Goal: Information Seeking & Learning: Learn about a topic

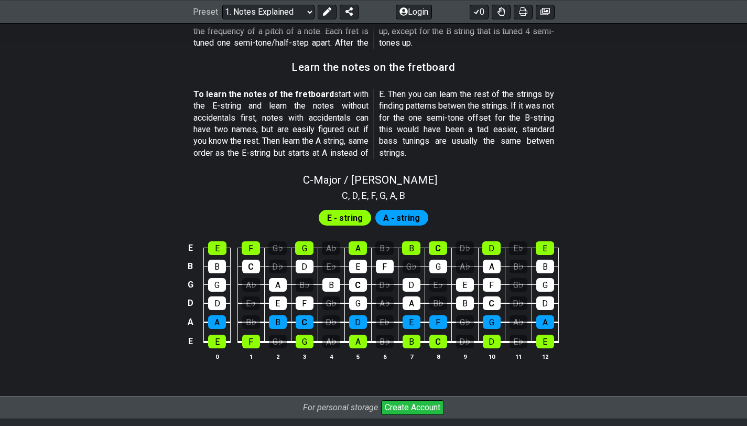
scroll to position [900, 0]
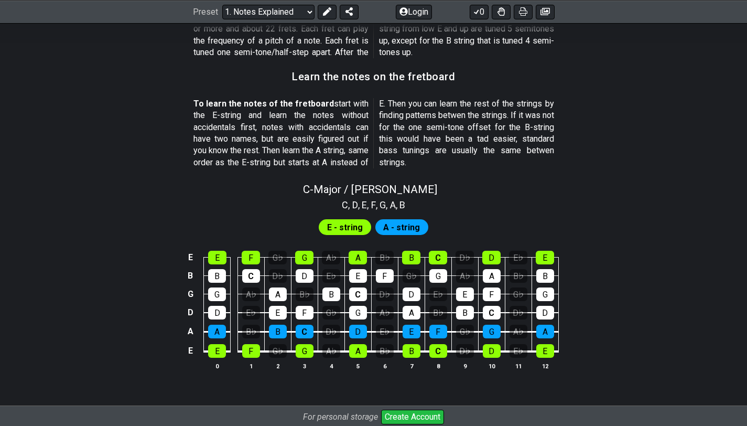
click at [383, 223] on span "A - string" at bounding box center [401, 227] width 37 height 15
click at [361, 225] on span "E - string" at bounding box center [345, 227] width 36 height 15
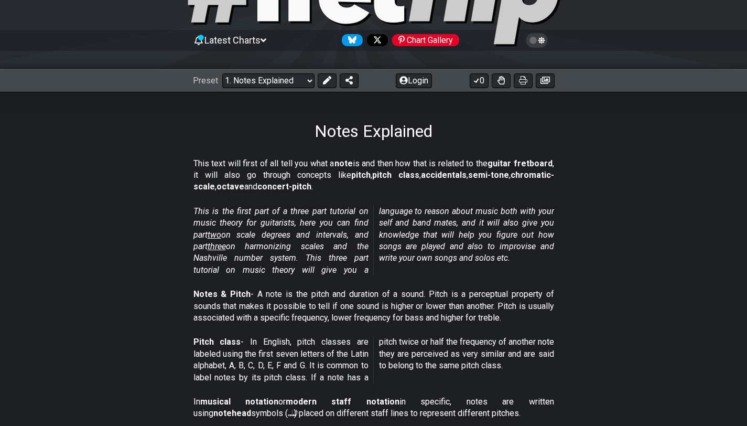
scroll to position [85, 0]
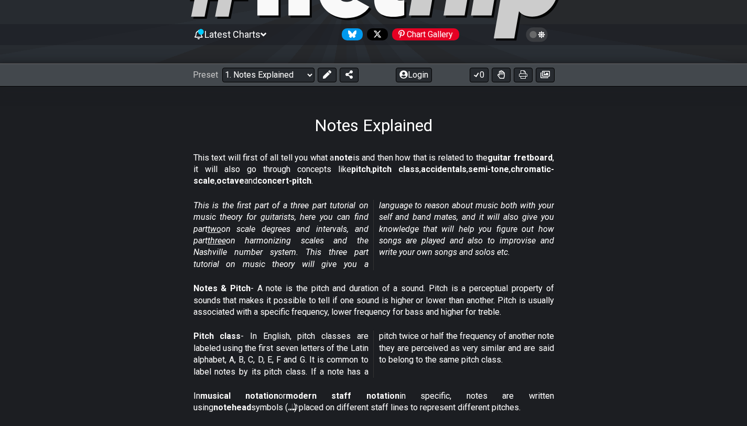
click at [313, 72] on div "Preset Welcome to #fretflip! Initial Preset Custom Preset Minor Pentatonic Majo…" at bounding box center [276, 75] width 166 height 15
click at [310, 72] on select "Welcome to #fretflip! Initial Preset Custom Preset Minor Pentatonic Major Penta…" at bounding box center [268, 75] width 92 height 15
select select "/welcome"
select select "C"
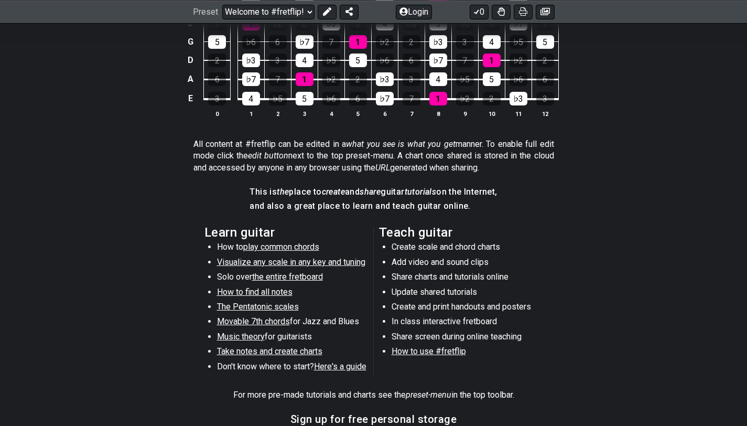
scroll to position [393, 0]
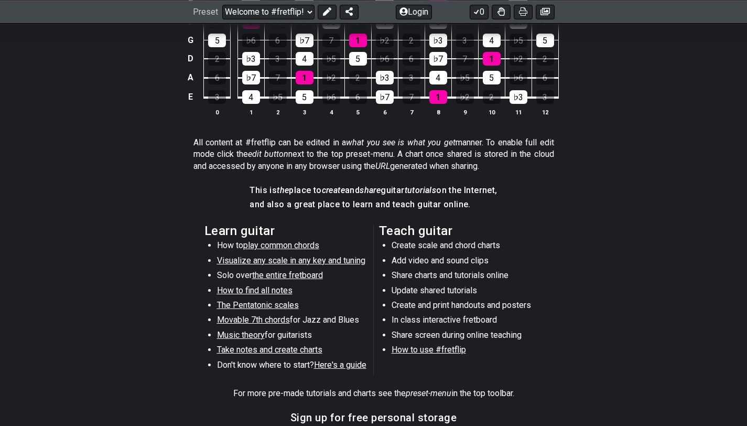
click at [300, 244] on span "play common chords" at bounding box center [281, 245] width 76 height 10
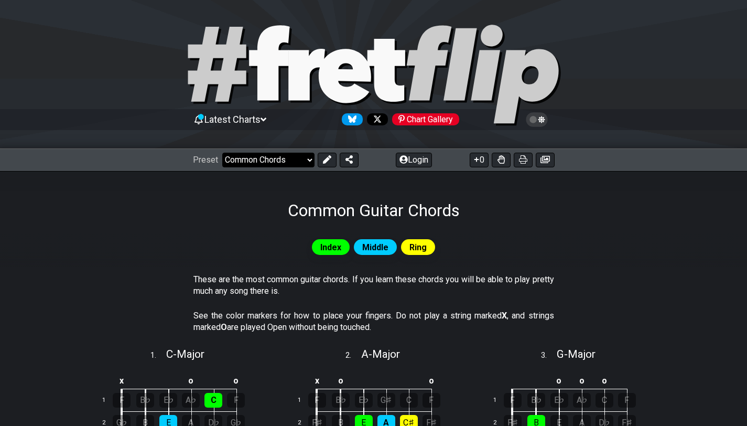
click at [300, 156] on select "Welcome to #fretflip! Initial Preset Custom Preset Minor Pentatonic Major Penta…" at bounding box center [268, 160] width 92 height 15
click at [277, 157] on select "Welcome to #fretflip! Initial Preset Custom Preset Minor Pentatonic Major Penta…" at bounding box center [268, 160] width 92 height 15
select select "/musical-notes-explained"
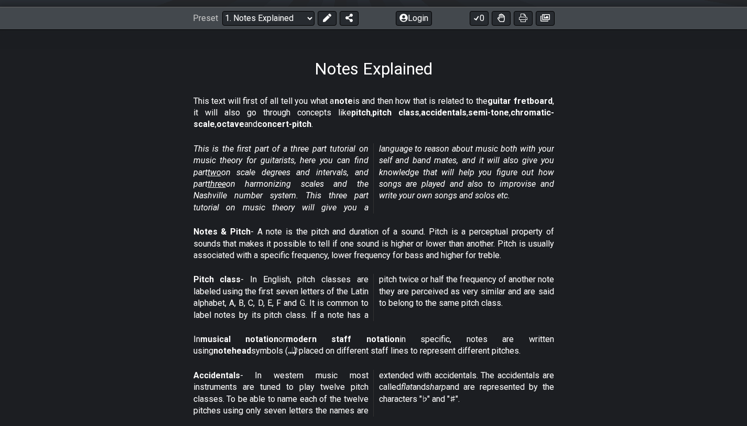
scroll to position [145, 0]
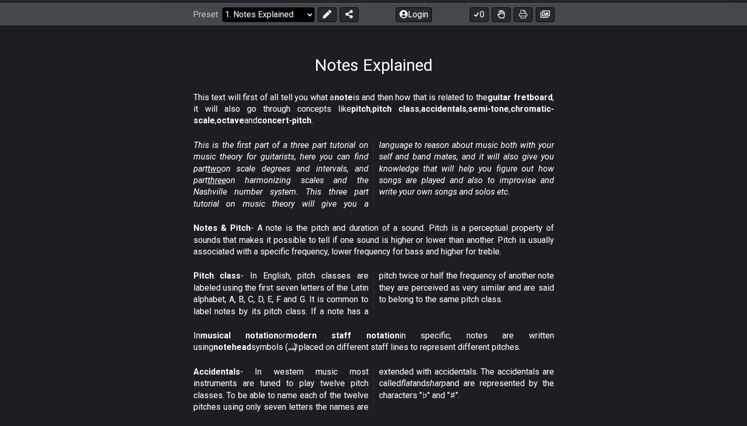
click at [255, 13] on select "Welcome to #fretflip! Initial Preset Custom Preset Minor Pentatonic Major Penta…" at bounding box center [268, 14] width 92 height 15
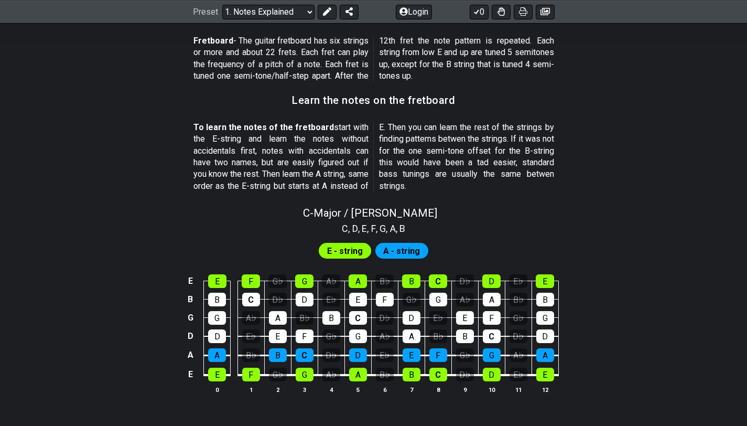
scroll to position [876, 0]
